Goal: Information Seeking & Learning: Learn about a topic

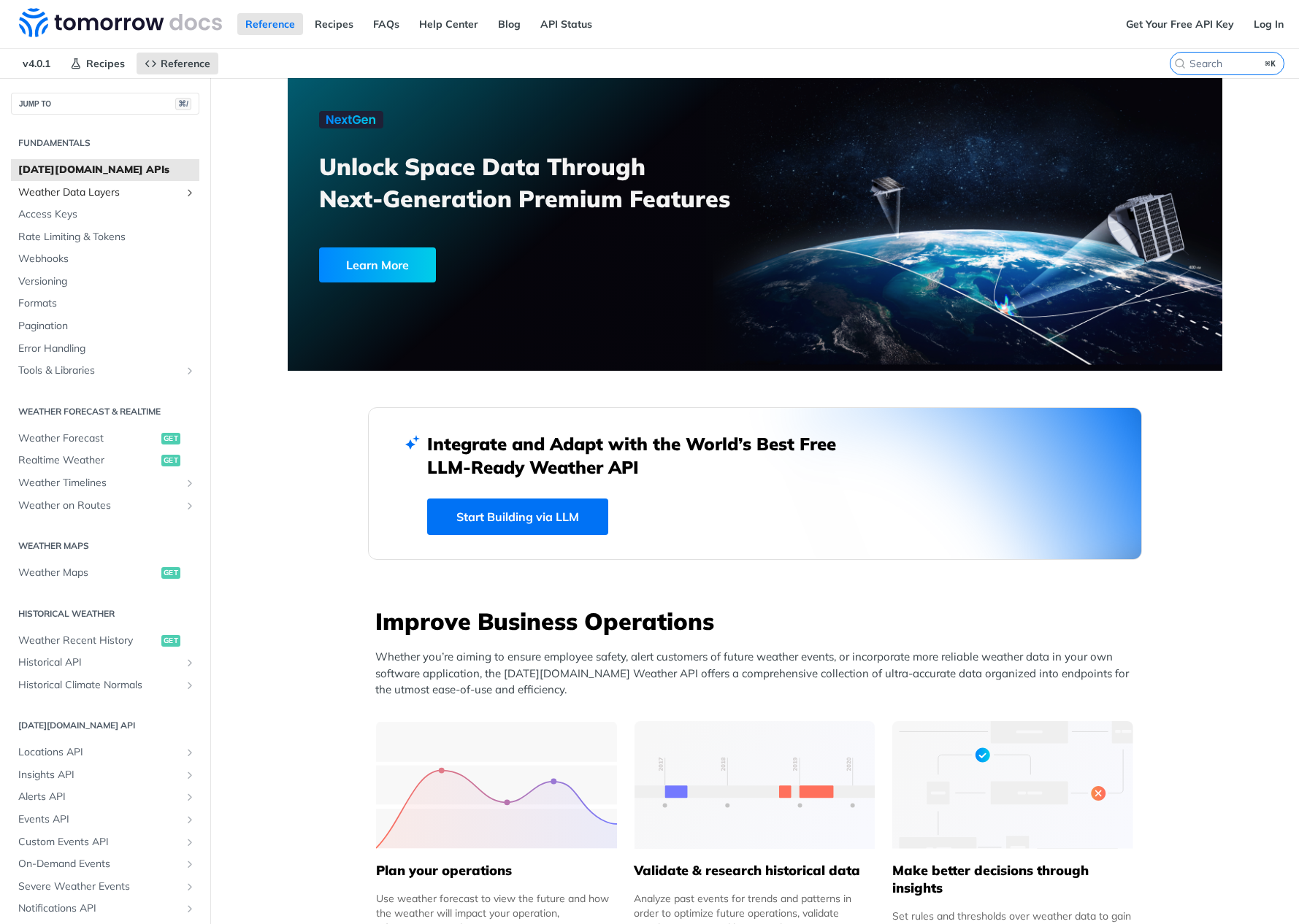
click at [53, 196] on span "Weather Data Layers" at bounding box center [99, 193] width 162 height 15
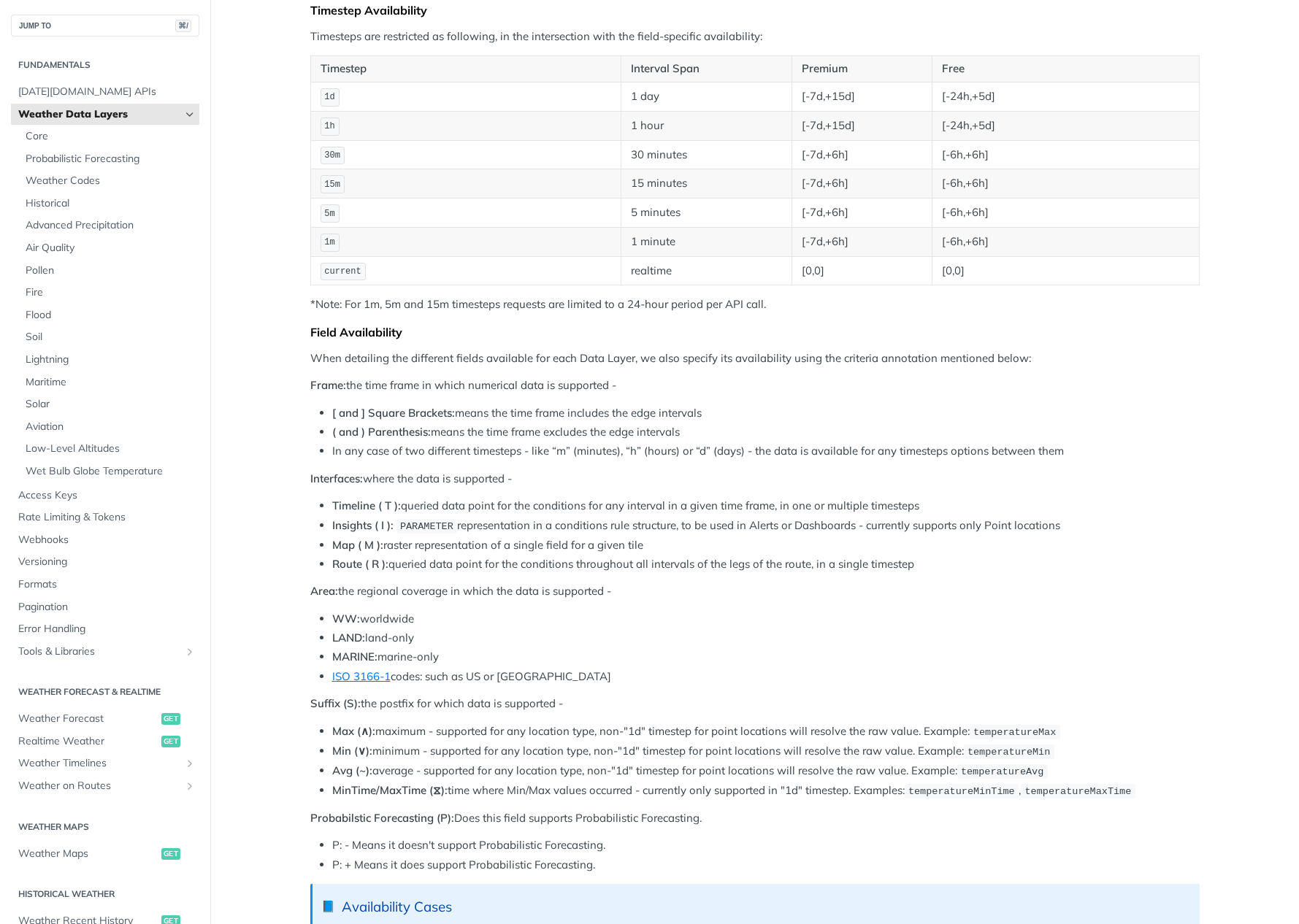
scroll to position [314, 0]
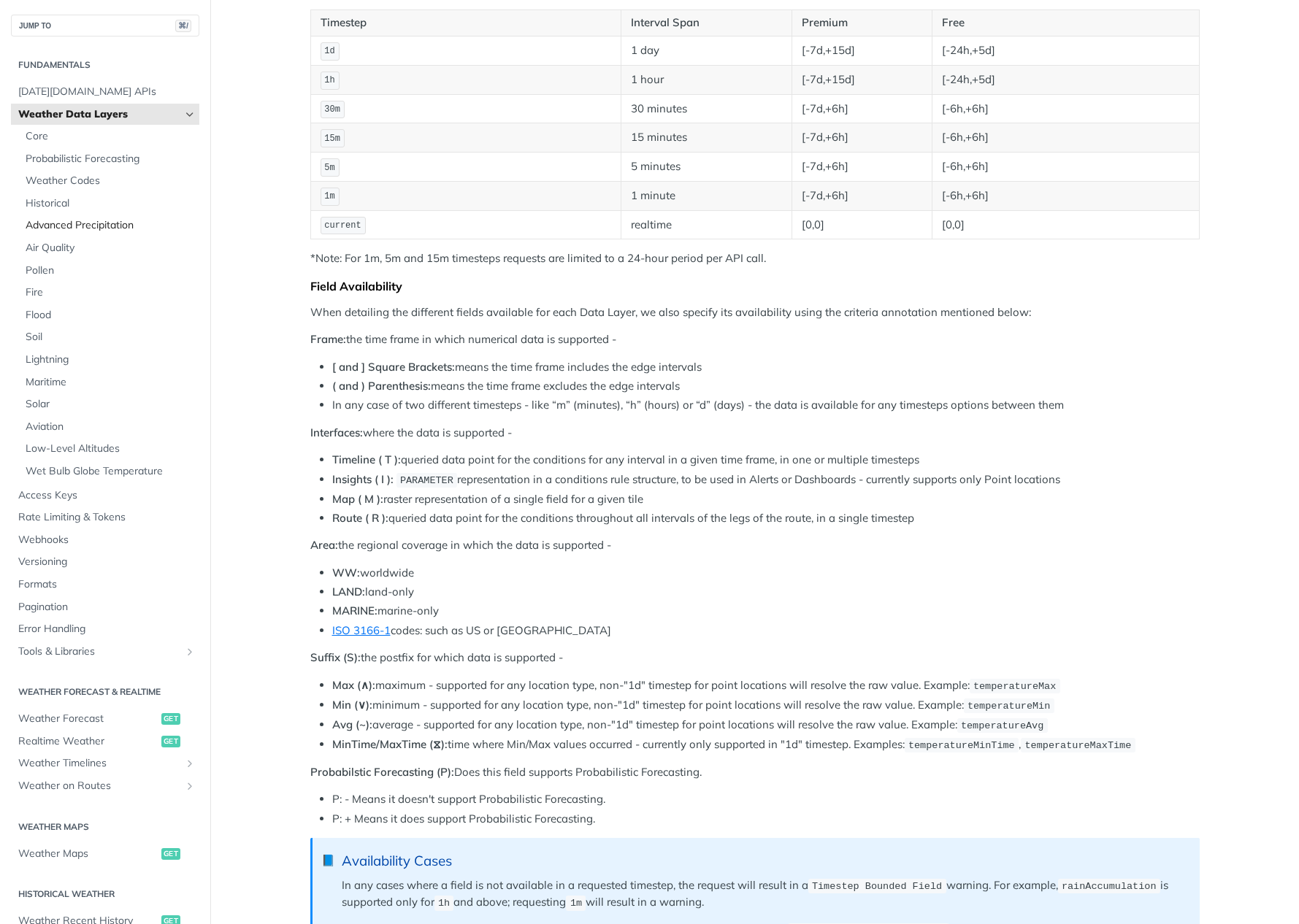
click at [91, 225] on span "Advanced Precipitation" at bounding box center [110, 225] width 170 height 15
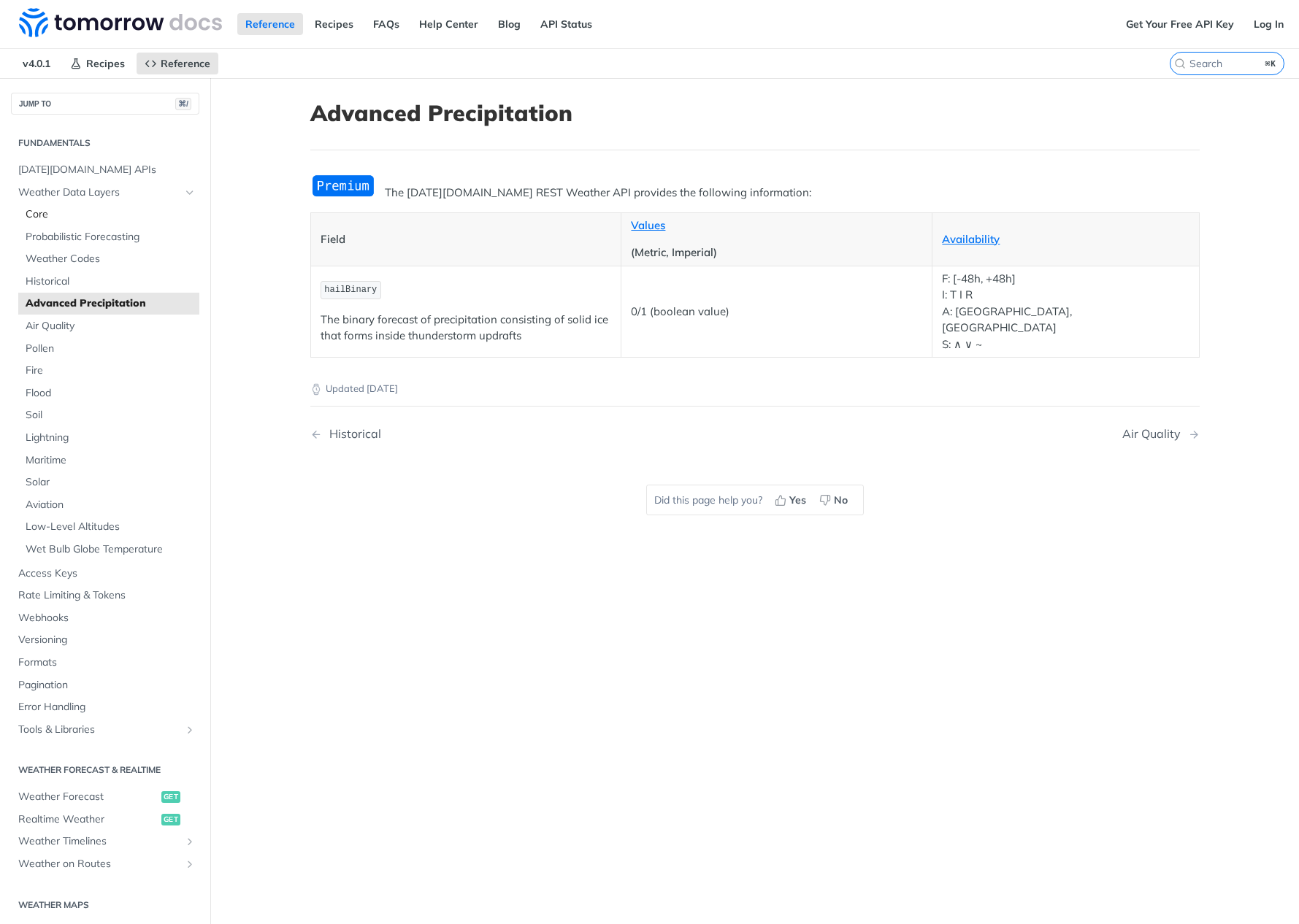
click at [43, 211] on span "Core" at bounding box center [110, 215] width 170 height 15
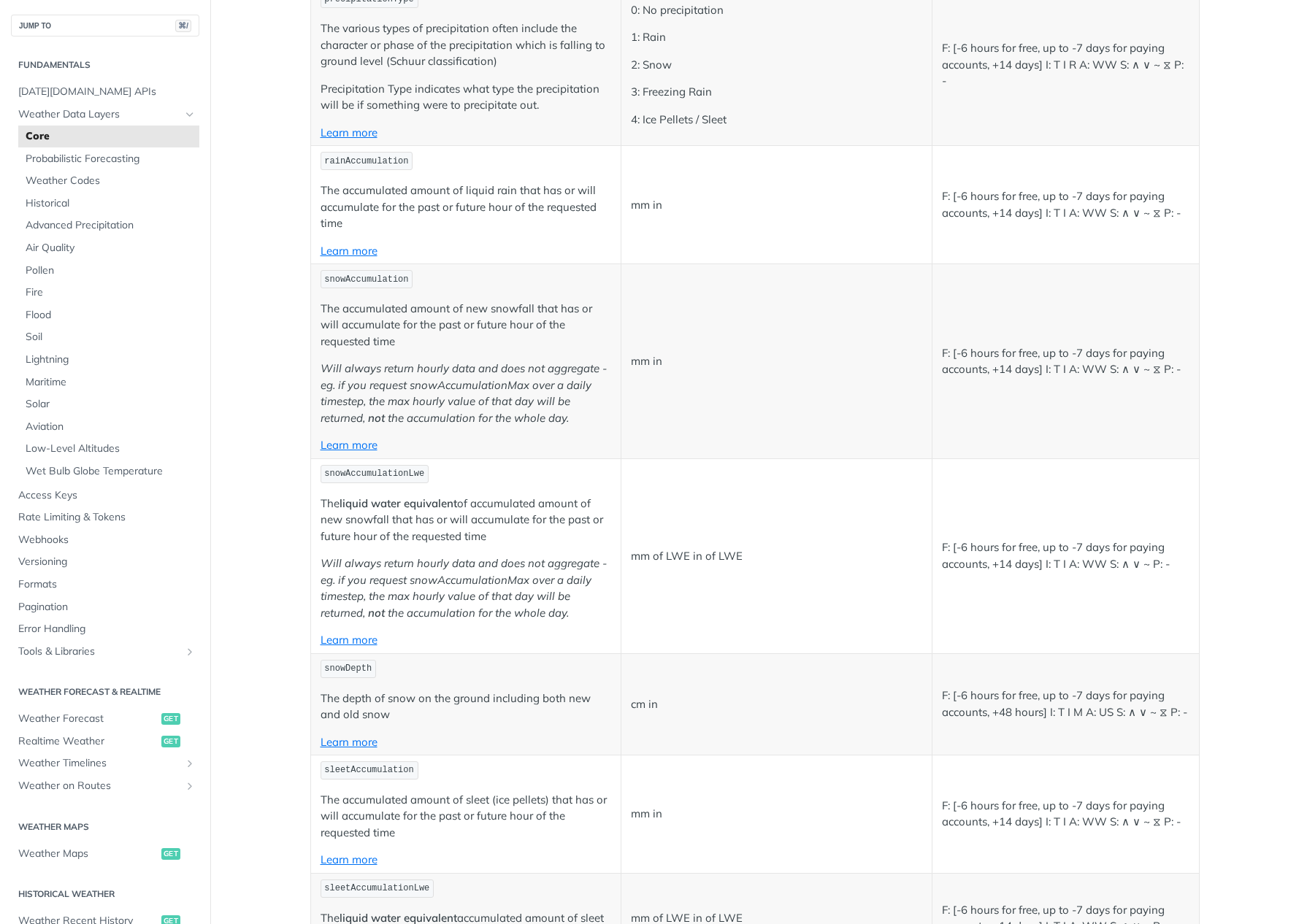
scroll to position [2299, 0]
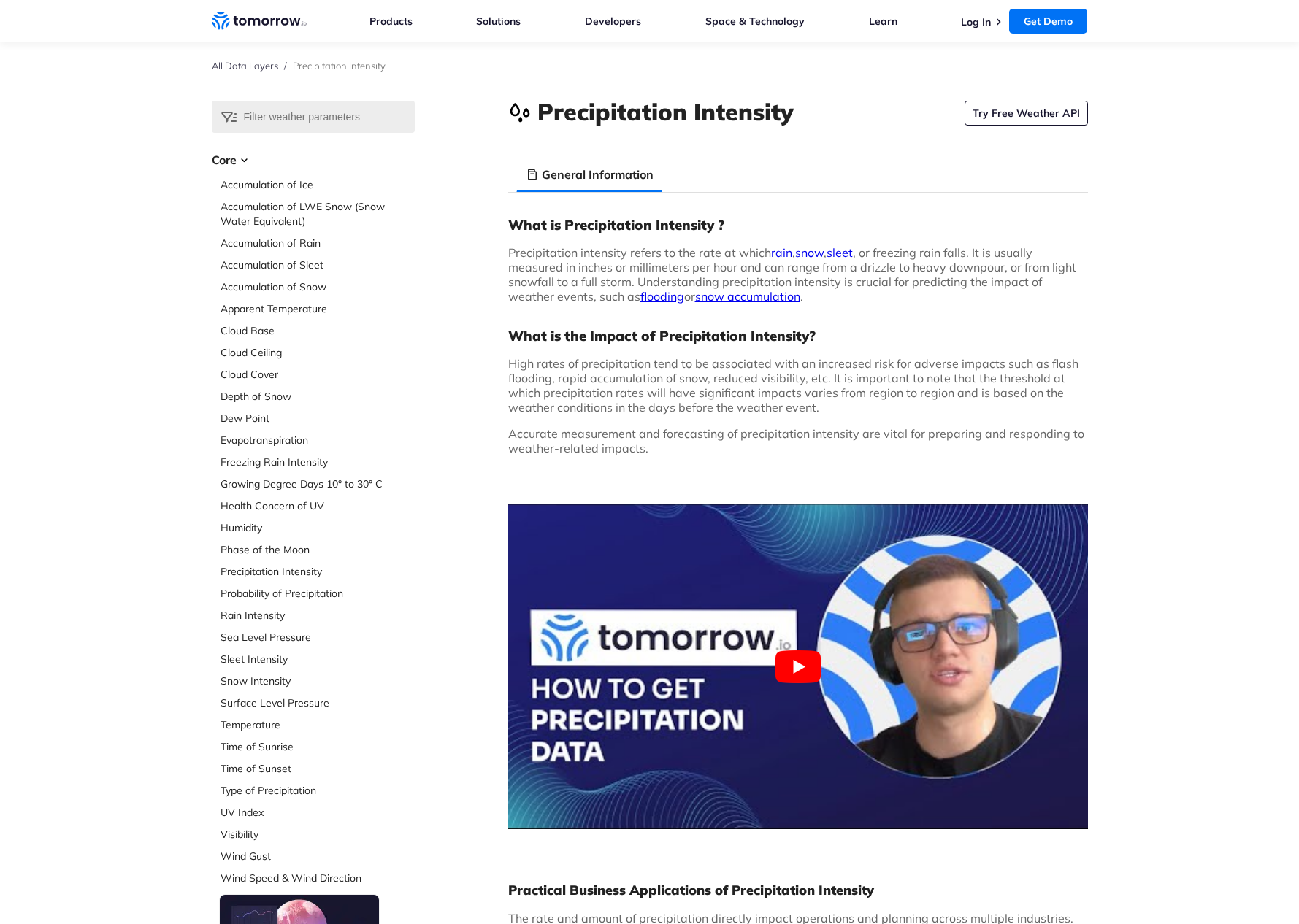
scroll to position [10, 0]
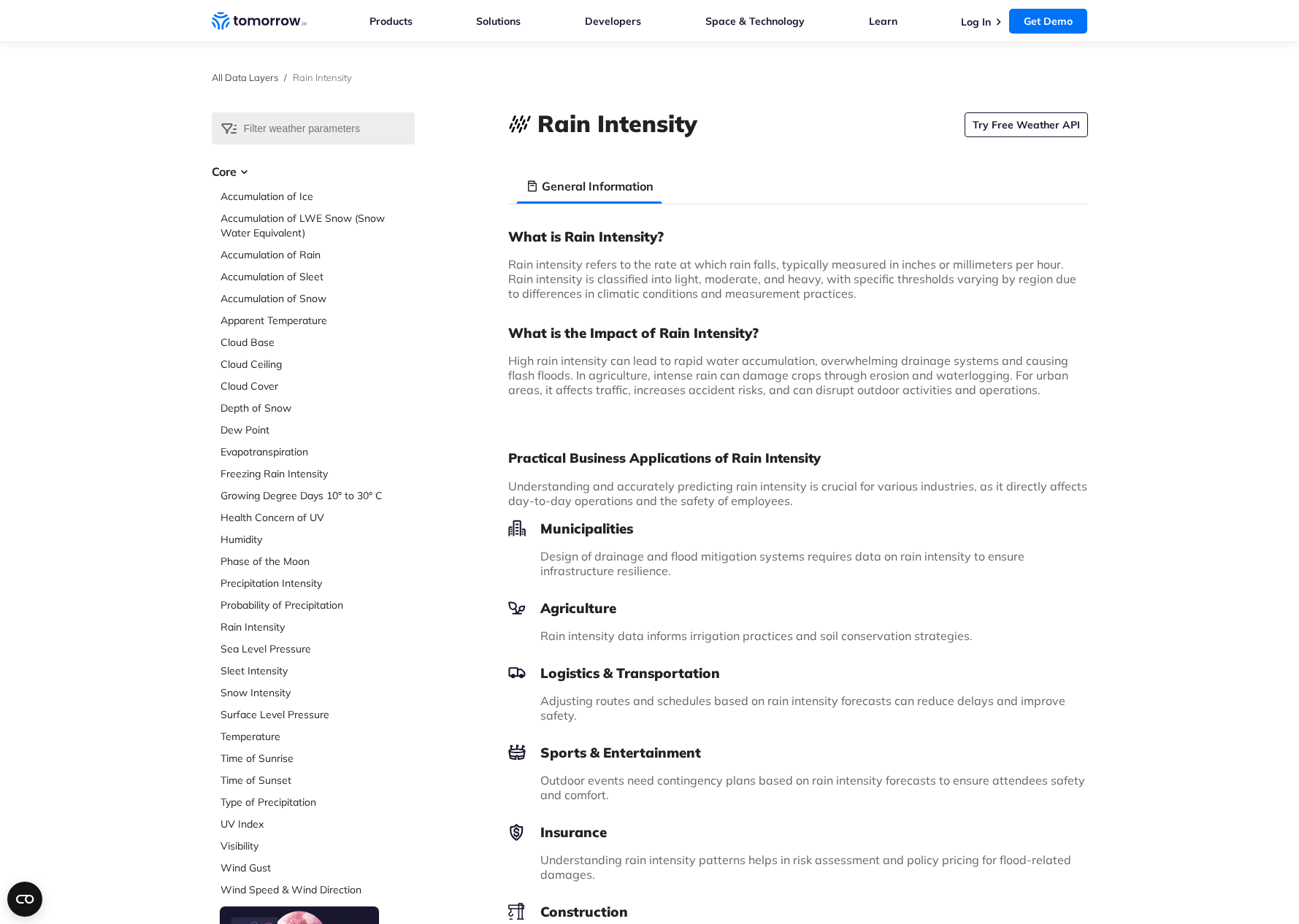
drag, startPoint x: 111, startPoint y: 468, endPoint x: 166, endPoint y: 428, distance: 68.0
click at [112, 467] on div "Select Data Layer Core Accumulation of Ice Accumulation of LWE Snow (Snow Water…" at bounding box center [649, 680] width 1299 height 1136
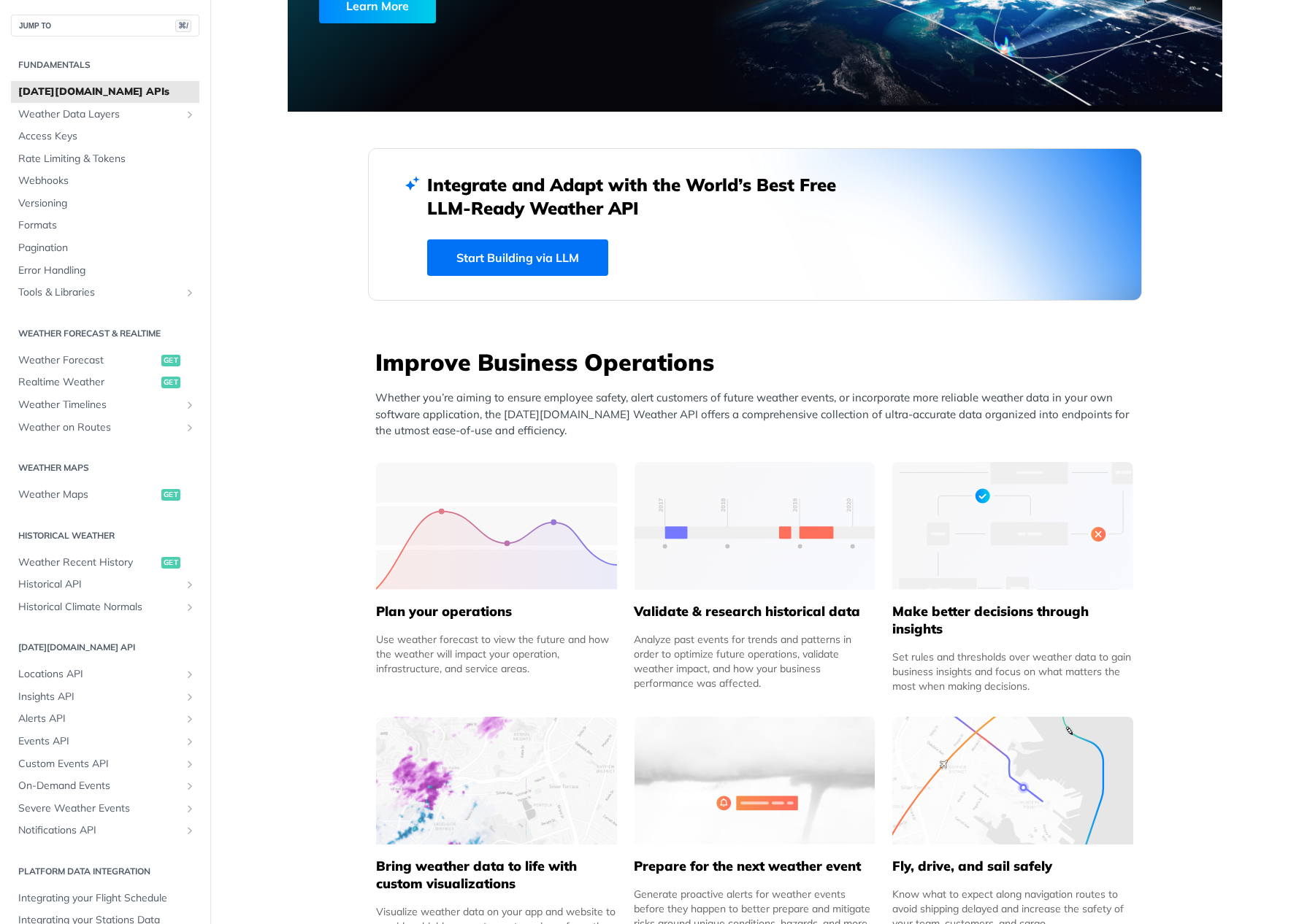
scroll to position [267, 0]
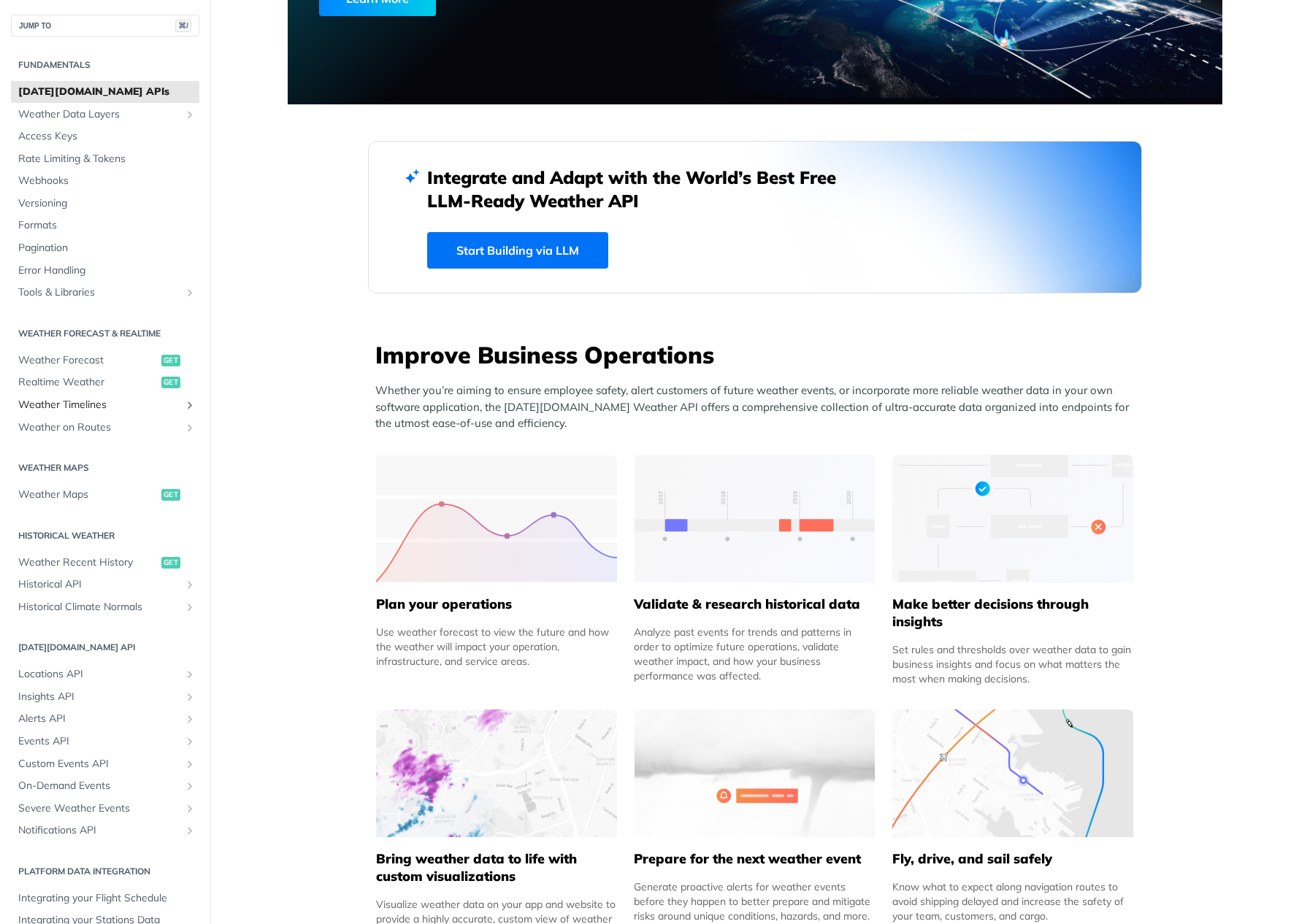
click at [69, 406] on span "Weather Timelines" at bounding box center [99, 406] width 162 height 15
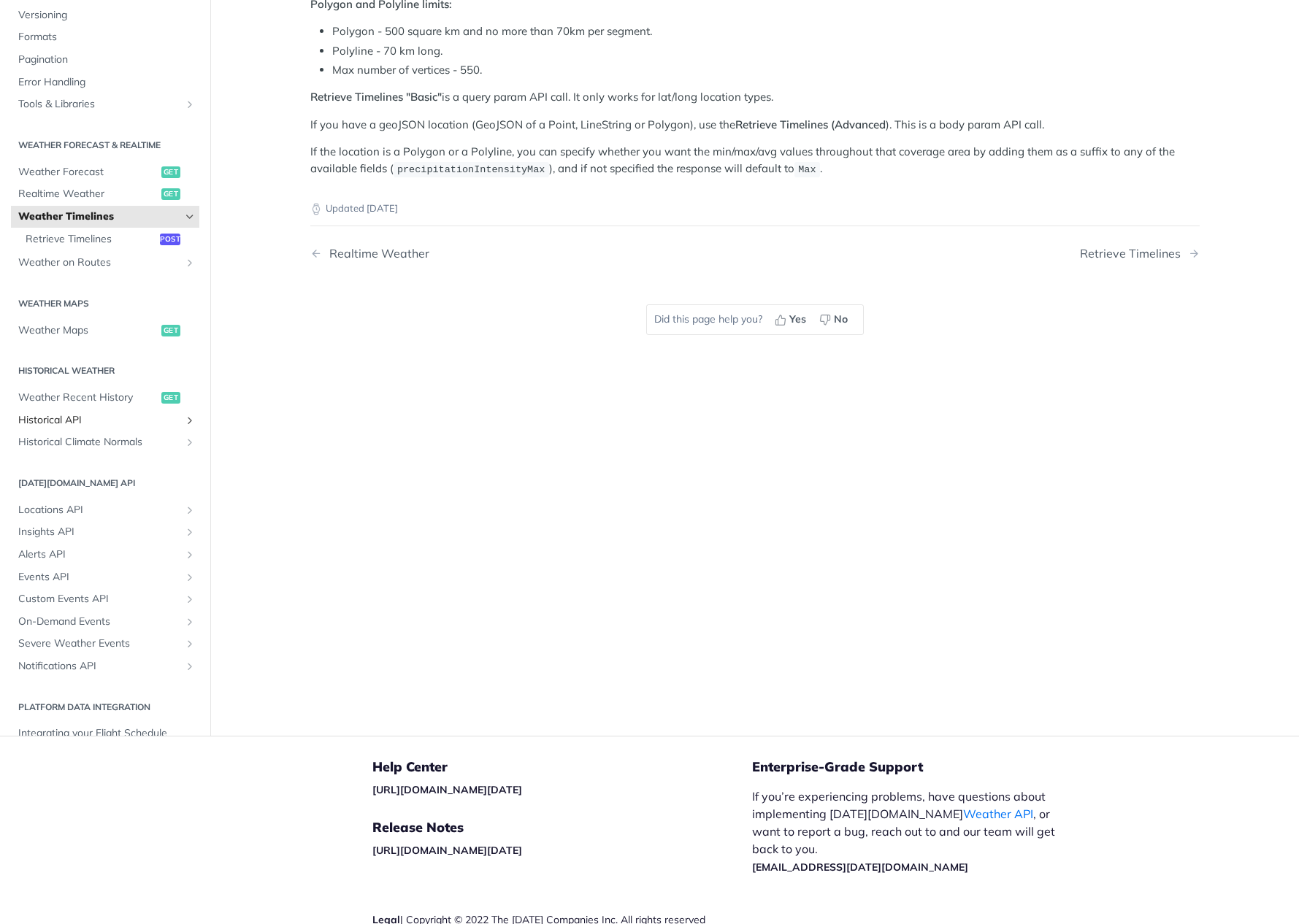
click at [23, 416] on span "Historical API" at bounding box center [99, 420] width 162 height 15
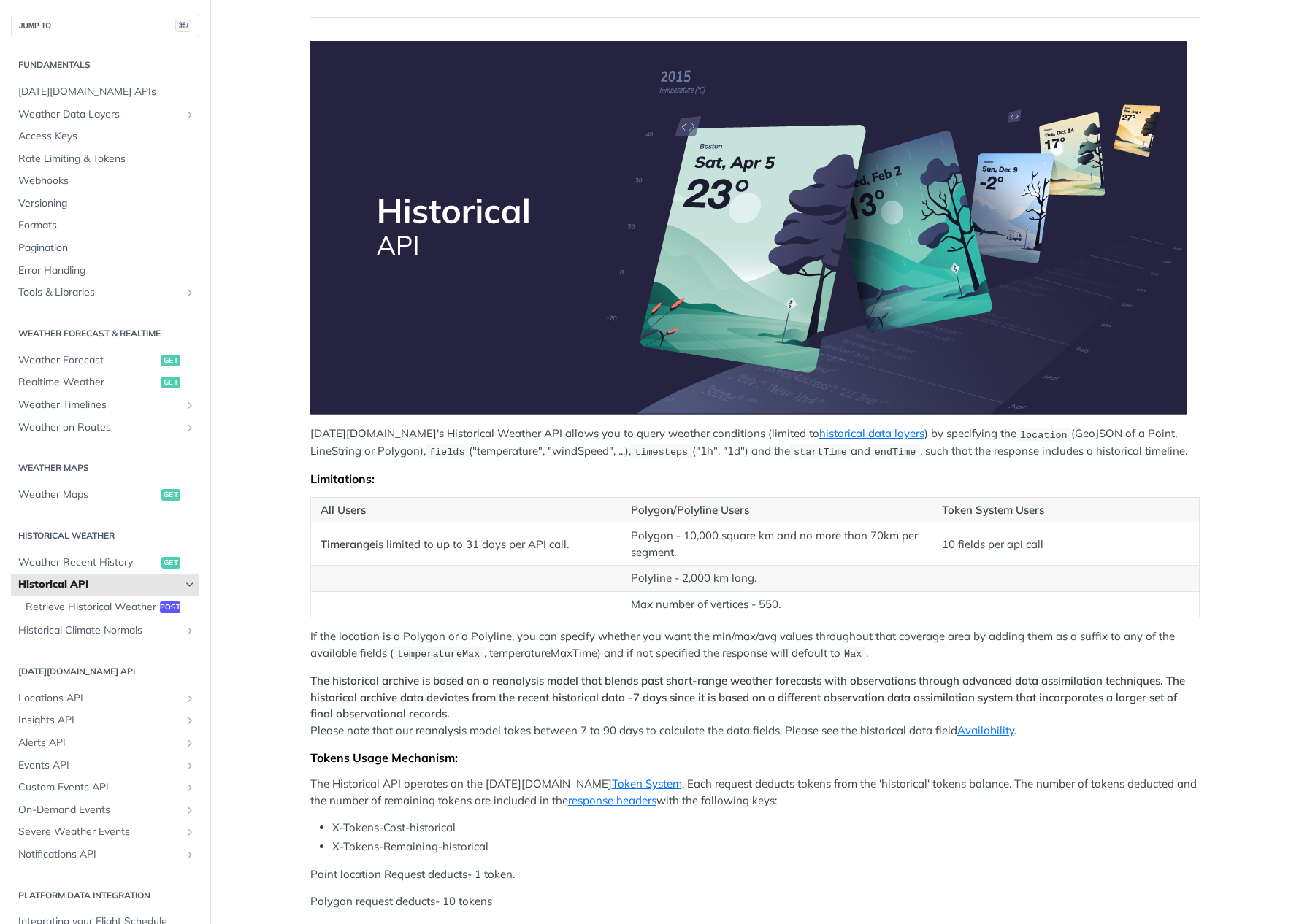
scroll to position [132, 0]
click at [819, 434] on link "historical data layers" at bounding box center [872, 434] width 105 height 14
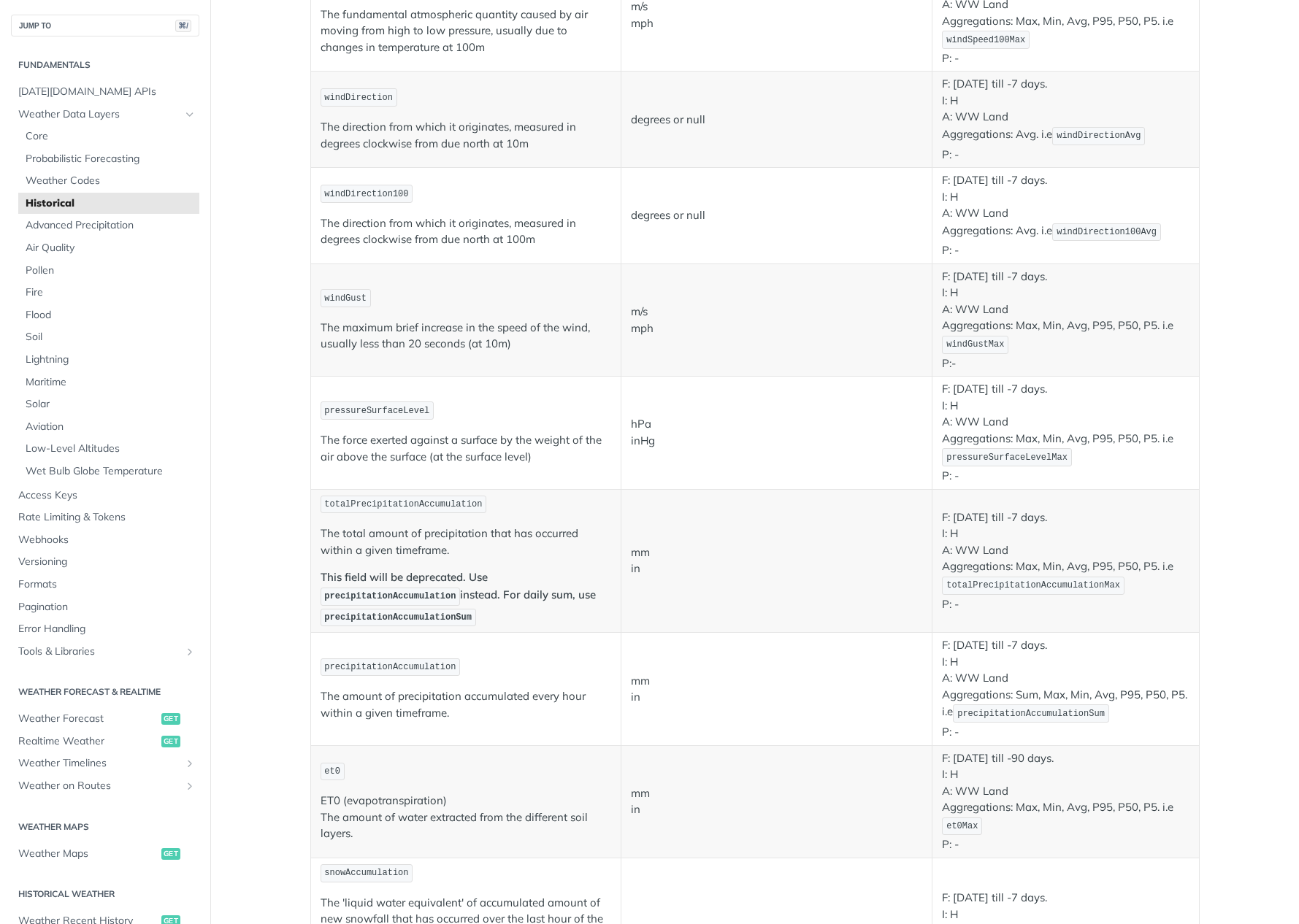
scroll to position [759, 0]
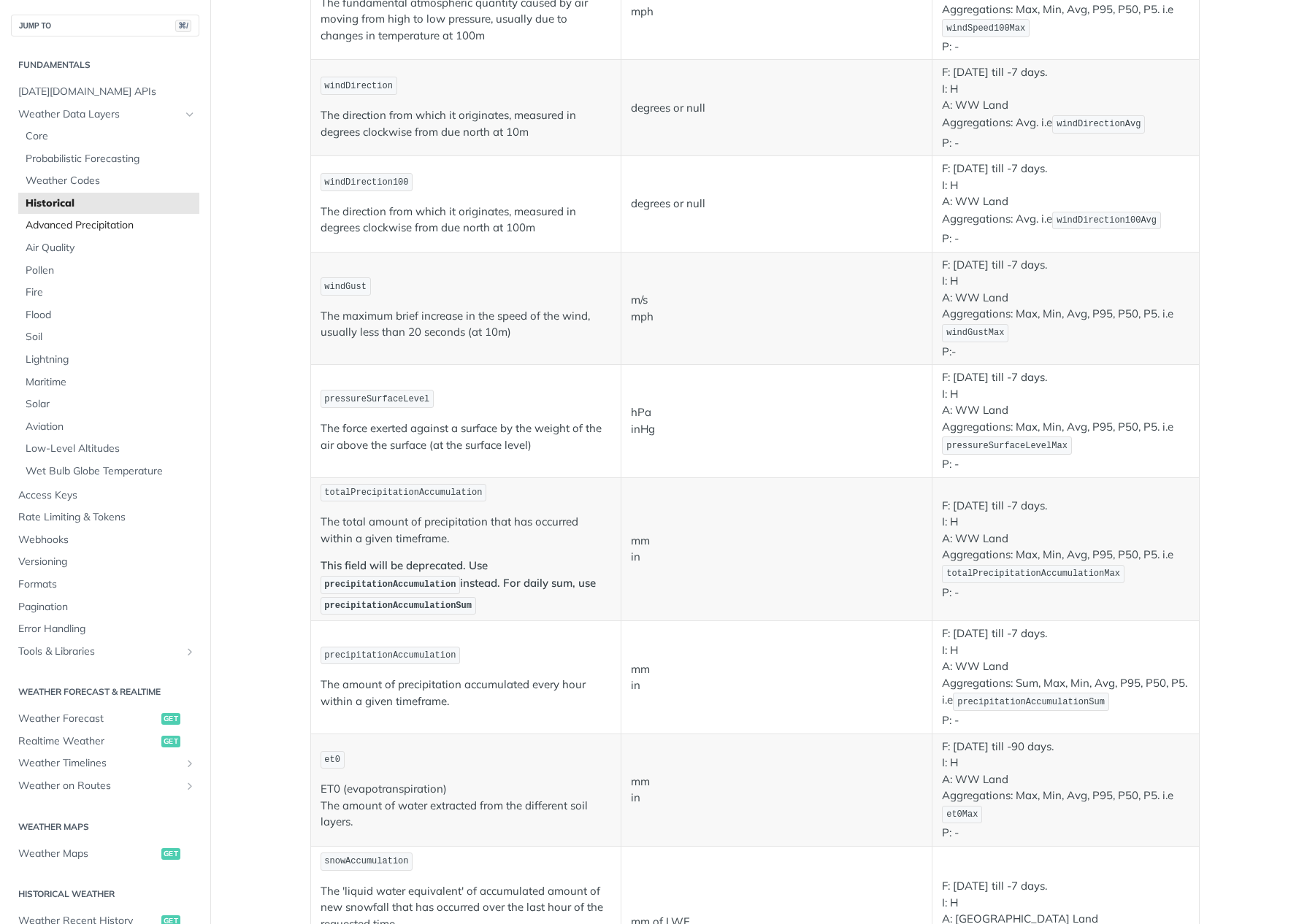
click at [87, 230] on span "Advanced Precipitation" at bounding box center [110, 225] width 170 height 15
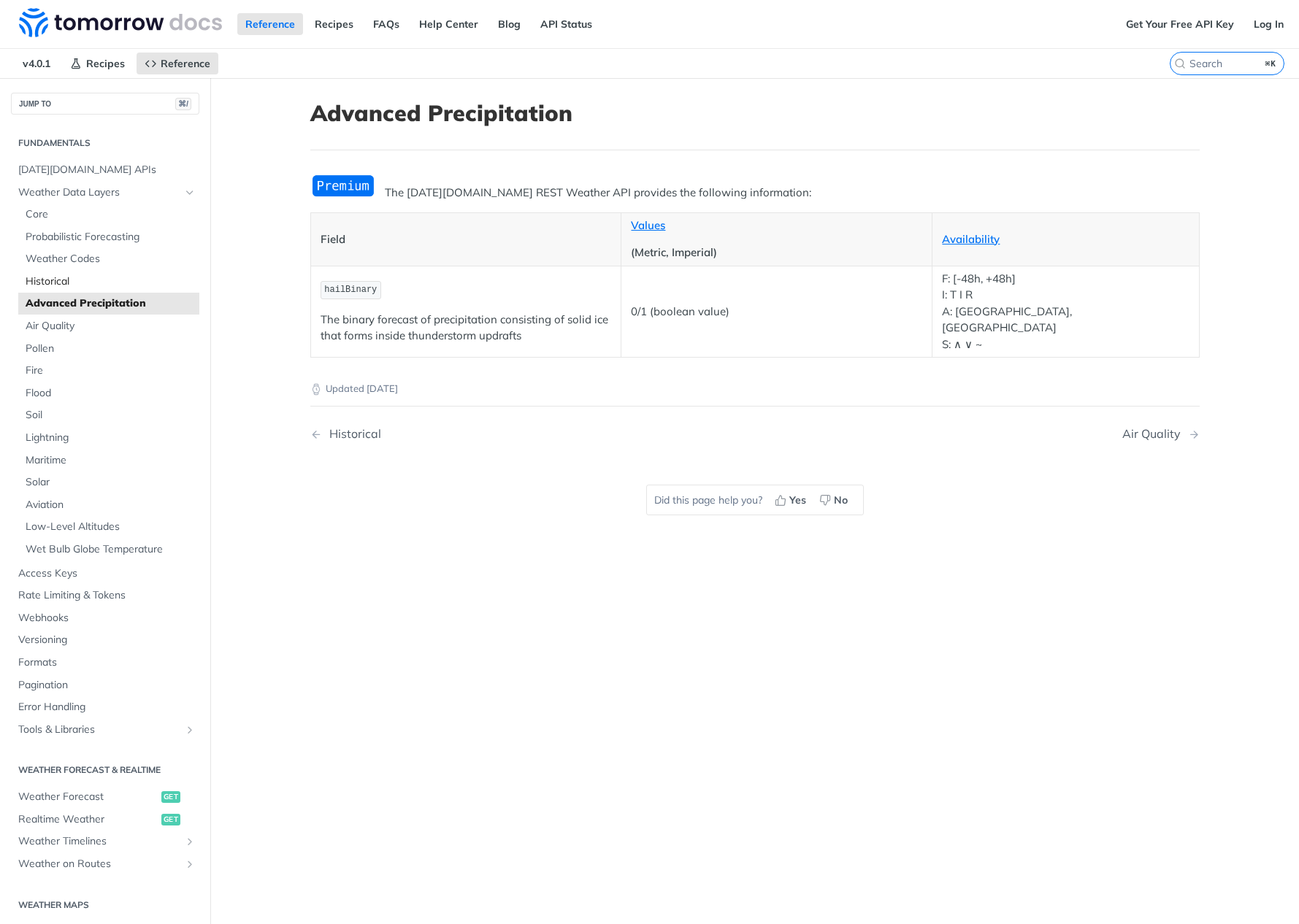
click at [42, 285] on span "Historical" at bounding box center [110, 282] width 170 height 15
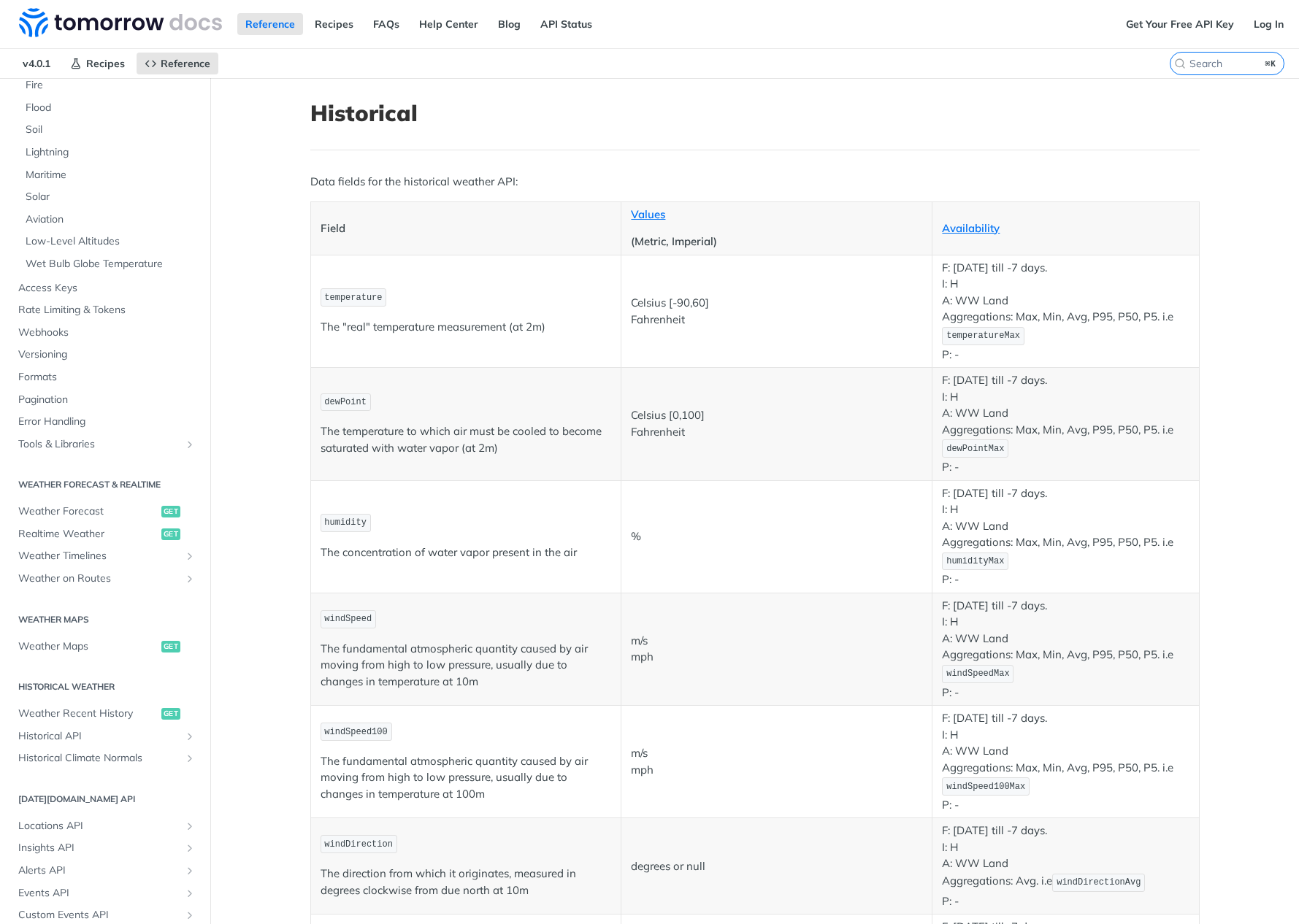
scroll to position [288, 0]
click at [68, 555] on span "Weather Timelines" at bounding box center [99, 555] width 162 height 15
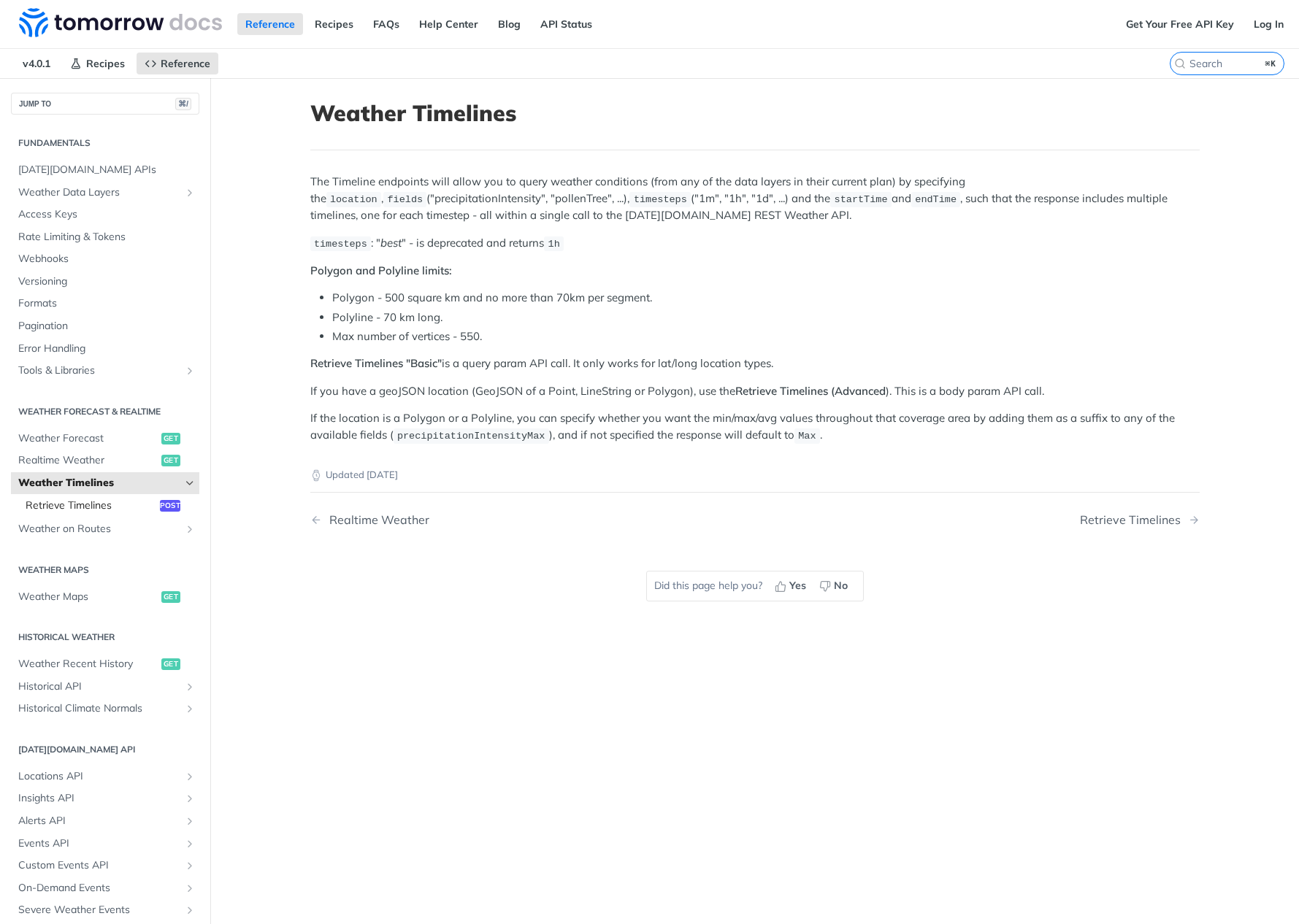
click at [101, 504] on span "Retrieve Timelines" at bounding box center [90, 506] width 131 height 15
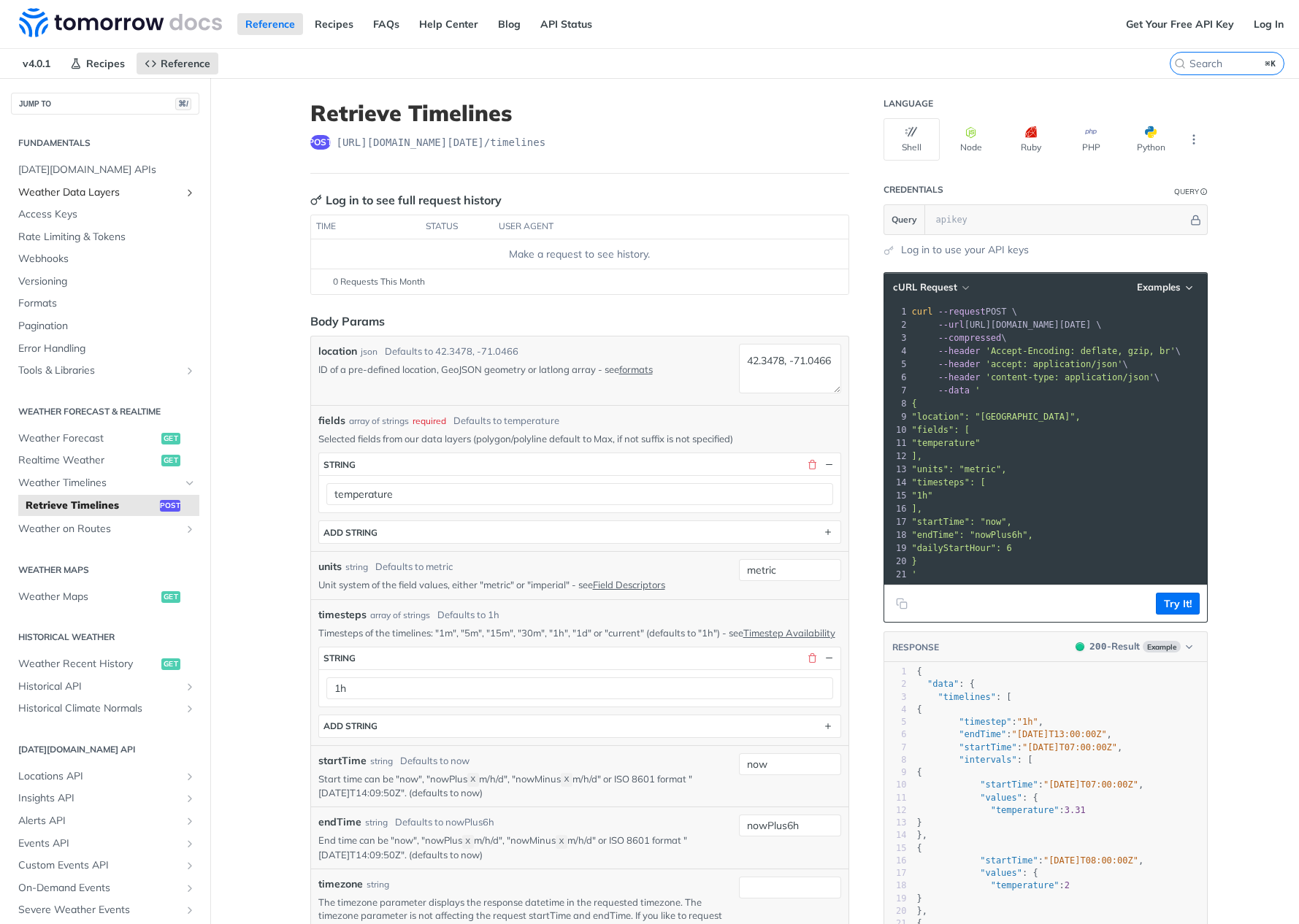
click at [184, 193] on icon "Show subpages for Weather Data Layers" at bounding box center [190, 193] width 12 height 12
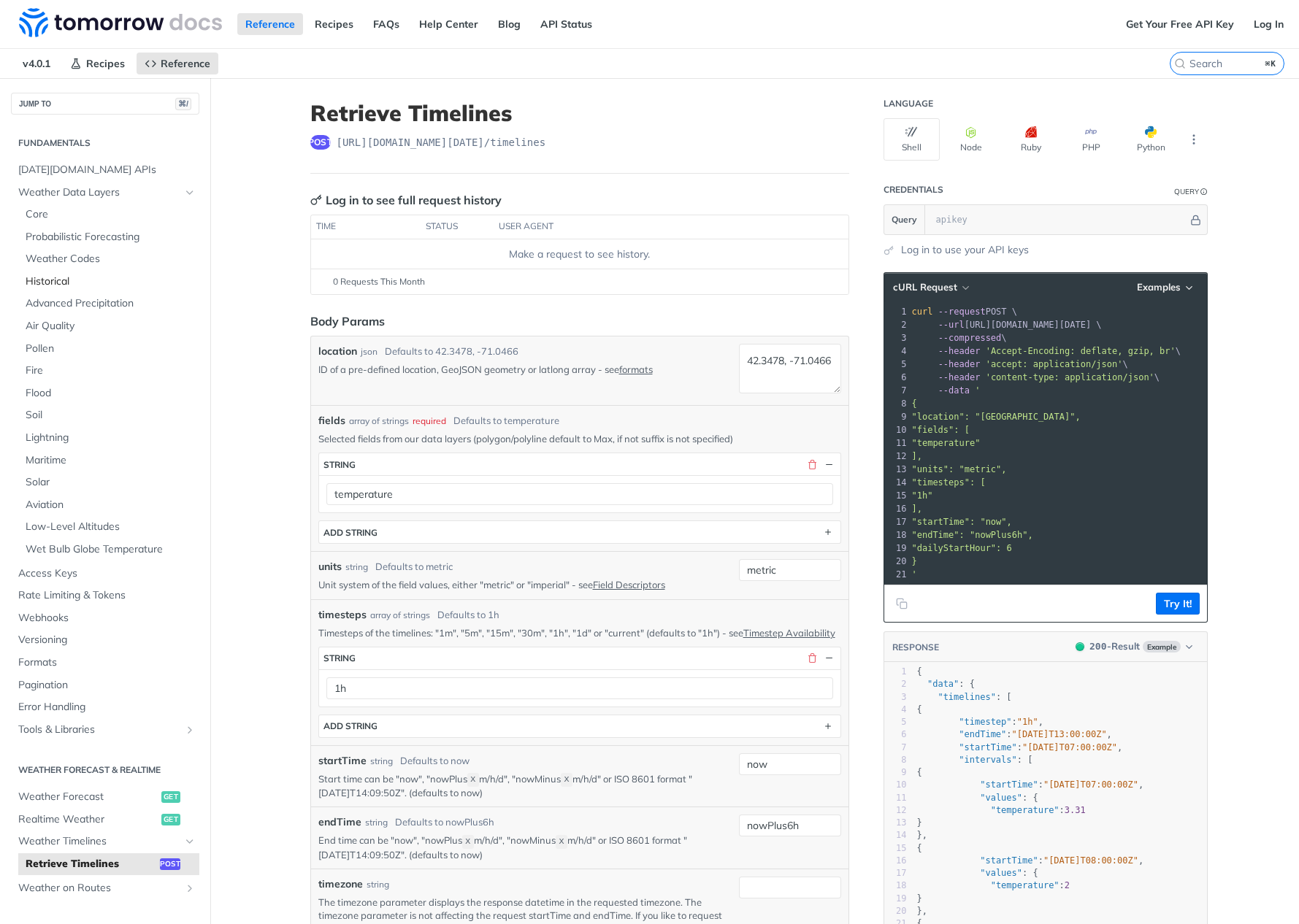
click at [39, 285] on span "Historical" at bounding box center [110, 282] width 170 height 15
